Goal: Transaction & Acquisition: Book appointment/travel/reservation

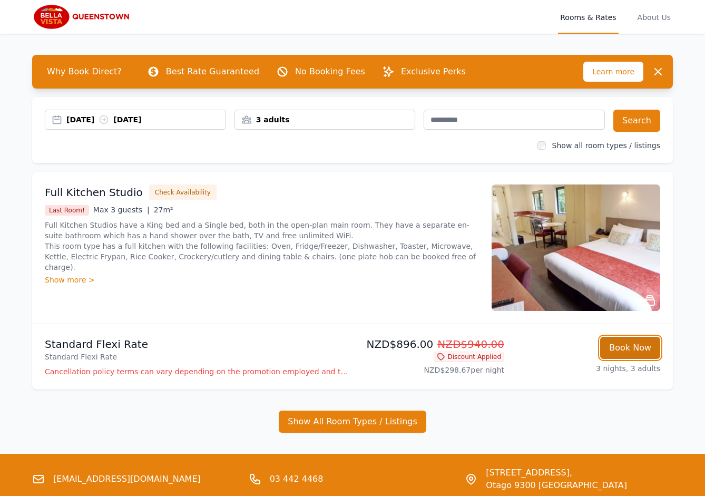
click at [634, 349] on button "Book Now" at bounding box center [630, 348] width 60 height 22
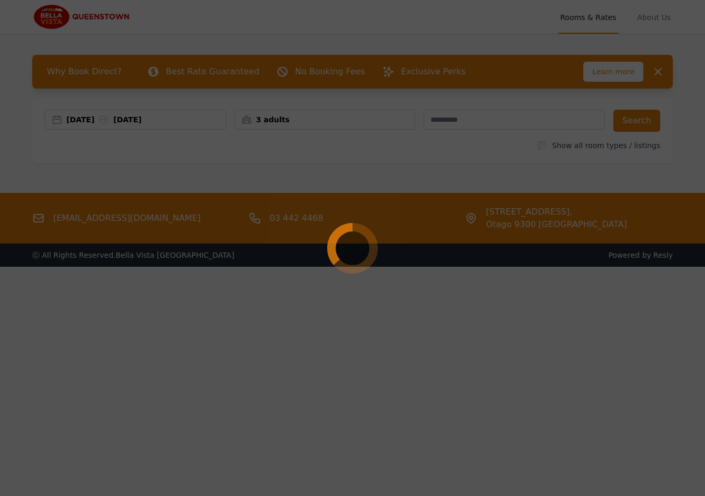
select select "**"
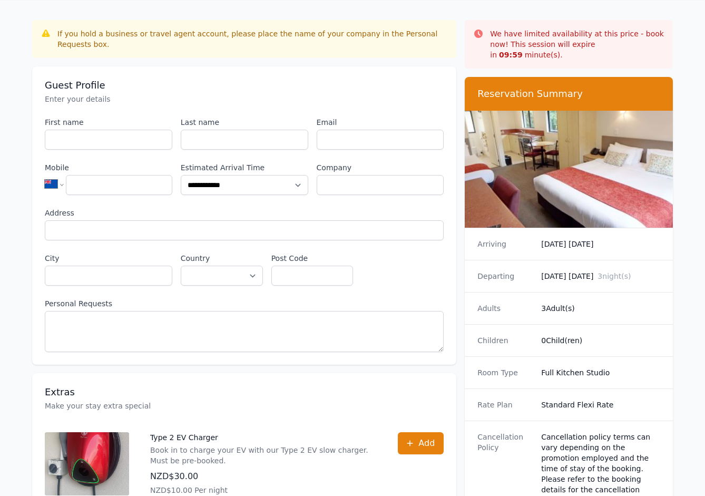
scroll to position [122, 0]
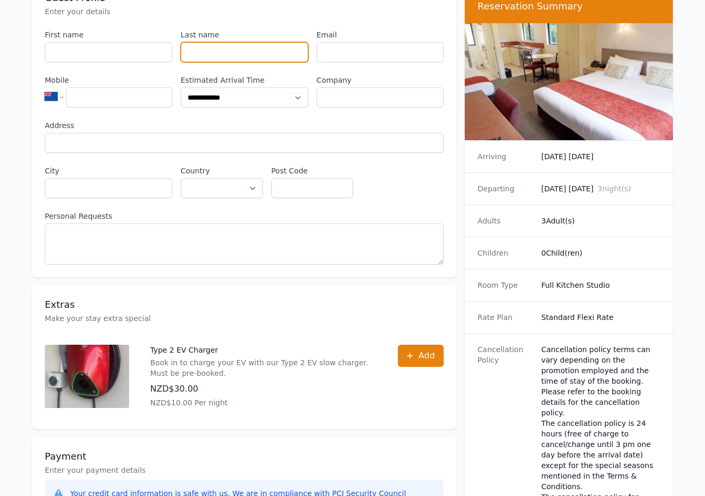
drag, startPoint x: 268, startPoint y: 48, endPoint x: 354, endPoint y: 54, distance: 86.1
click at [268, 48] on input "Last name" at bounding box center [245, 52] width 128 height 20
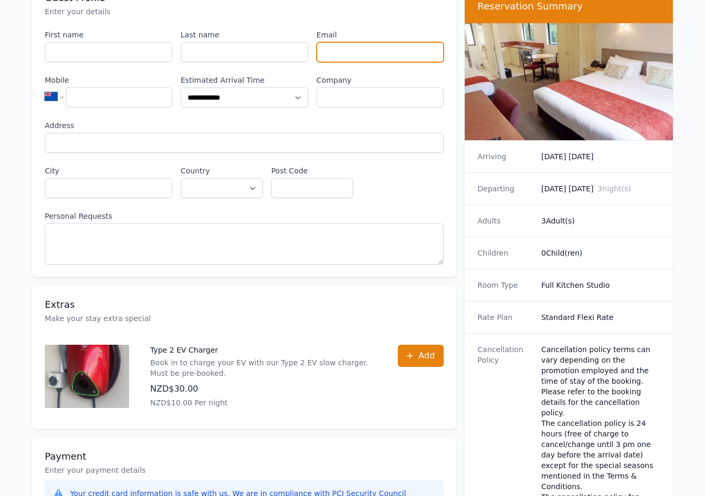
drag, startPoint x: 355, startPoint y: 54, endPoint x: 569, endPoint y: 198, distance: 257.1
click at [357, 54] on input "Email" at bounding box center [381, 52] width 128 height 20
click at [552, 160] on div "Arriving [DATE] [DATE]" at bounding box center [569, 157] width 208 height 32
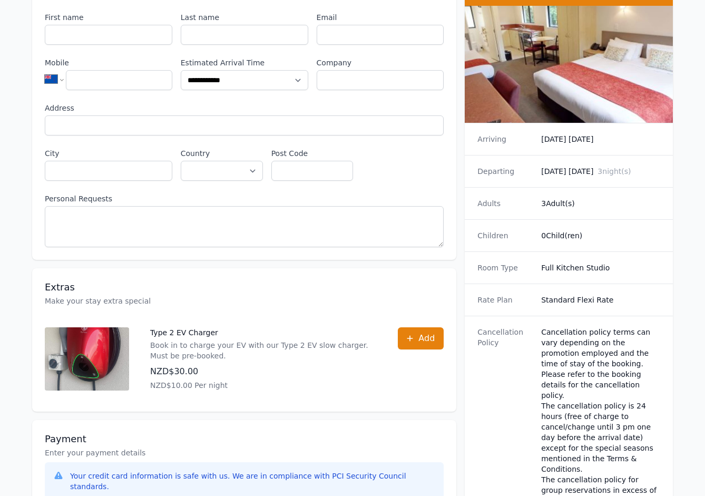
click at [565, 219] on div "Children 0 Child(ren)" at bounding box center [569, 235] width 208 height 32
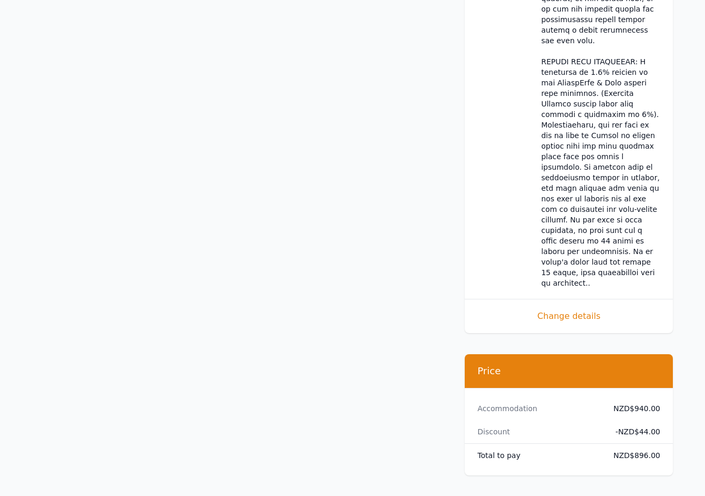
scroll to position [1094, 0]
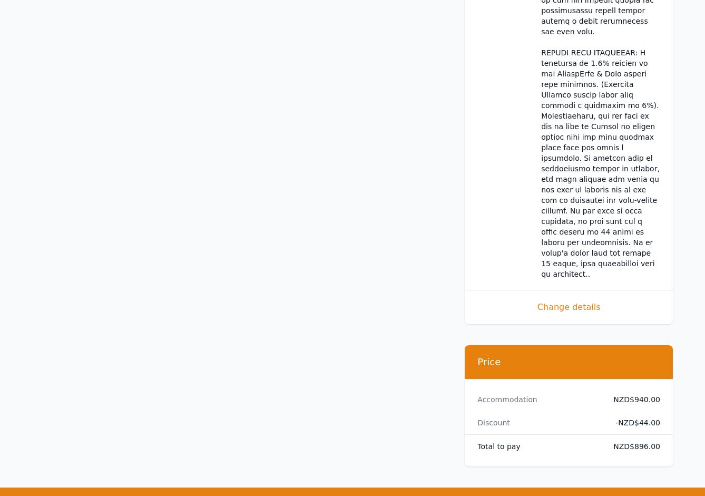
click at [631, 379] on div "Accommodation NZD$940.00 Discount - NZD$44.00 Total to pay NZD$896.00" at bounding box center [569, 422] width 208 height 87
